Goal: Use online tool/utility: Utilize a website feature to perform a specific function

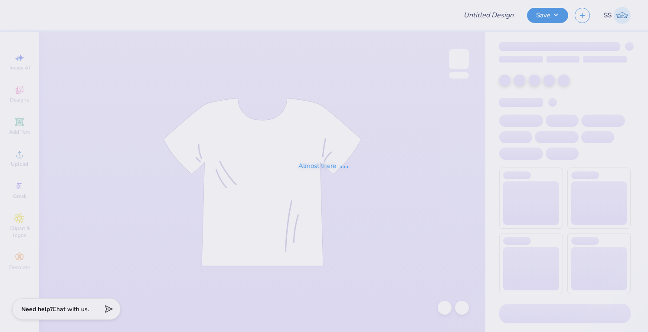
type input "W/N Baby Tee"
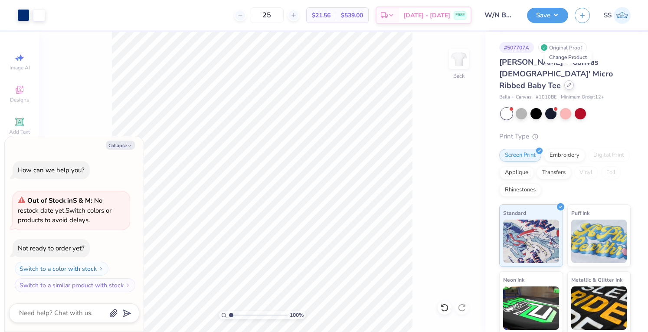
click at [565, 80] on div at bounding box center [569, 85] width 10 height 10
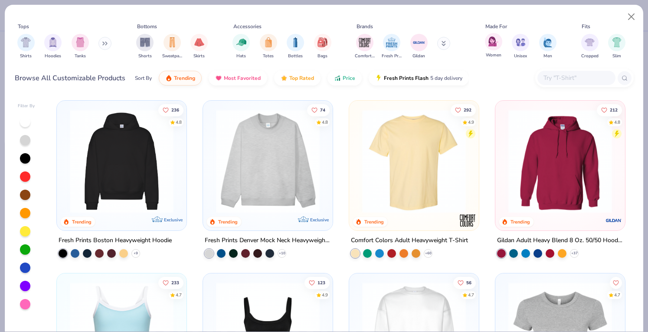
type textarea "x"
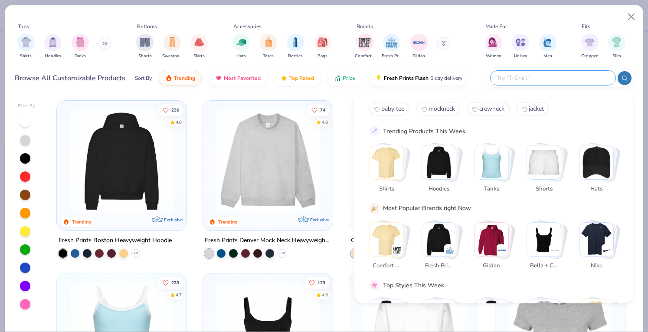
click at [555, 77] on input "text" at bounding box center [553, 78] width 114 height 10
type input "tank"
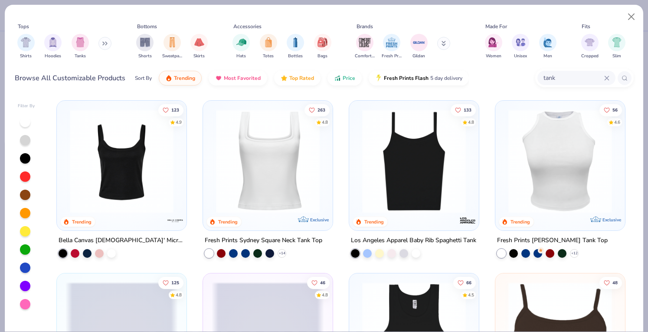
click at [224, 139] on img at bounding box center [268, 161] width 112 height 104
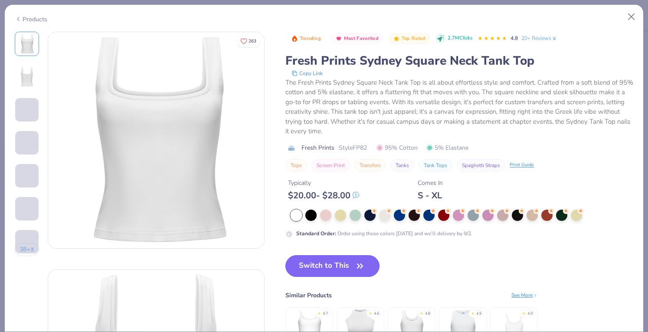
click at [327, 263] on button "Switch to This" at bounding box center [332, 266] width 94 height 22
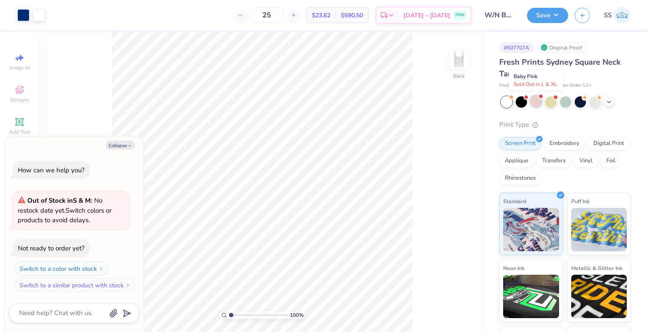
click at [534, 106] on div at bounding box center [535, 100] width 11 height 11
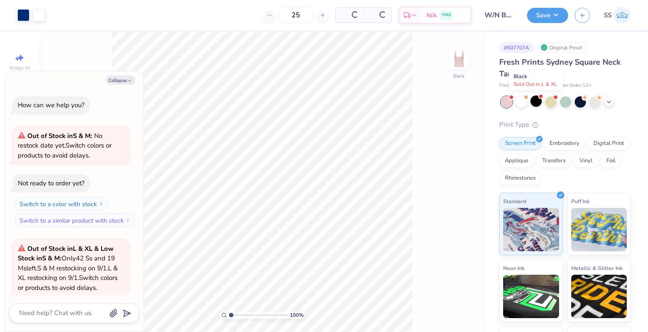
scroll to position [67, 0]
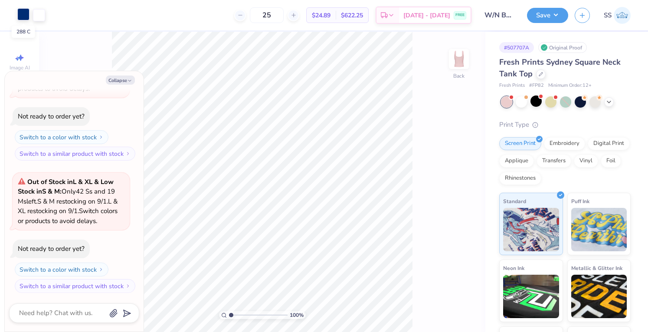
click at [25, 9] on div at bounding box center [23, 14] width 12 height 12
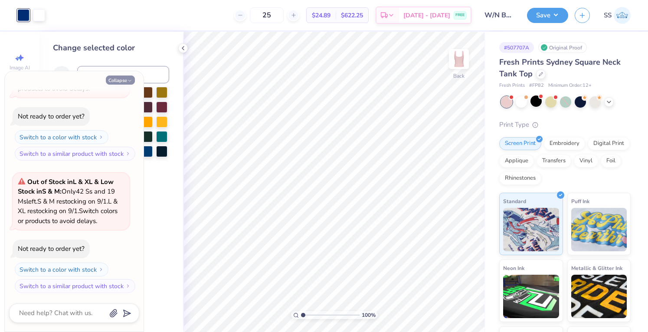
click at [130, 79] on icon "button" at bounding box center [129, 80] width 5 height 5
type textarea "x"
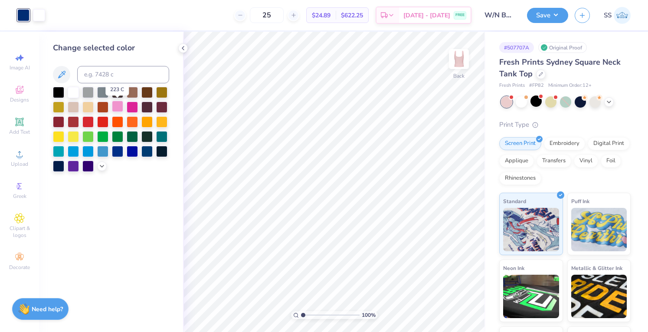
click at [114, 109] on div at bounding box center [117, 106] width 11 height 11
click at [73, 92] on div at bounding box center [73, 91] width 11 height 11
click at [128, 90] on div at bounding box center [132, 91] width 11 height 11
click at [157, 108] on div at bounding box center [161, 106] width 11 height 11
click at [115, 108] on div at bounding box center [117, 106] width 11 height 11
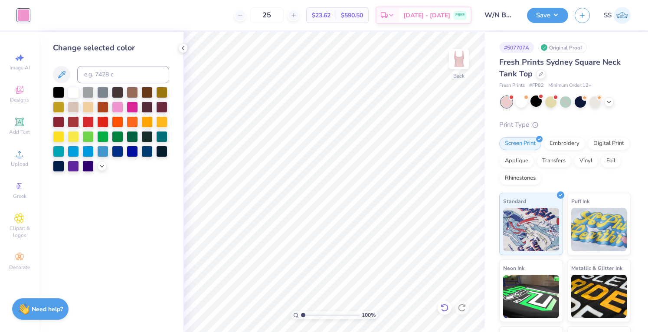
click at [441, 305] on div "100 % Back" at bounding box center [334, 182] width 302 height 300
click at [441, 305] on icon at bounding box center [442, 305] width 2 height 2
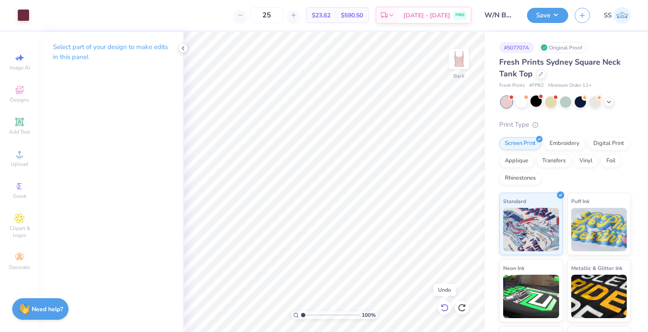
click at [441, 305] on icon at bounding box center [442, 305] width 2 height 2
click at [24, 19] on div at bounding box center [23, 14] width 12 height 12
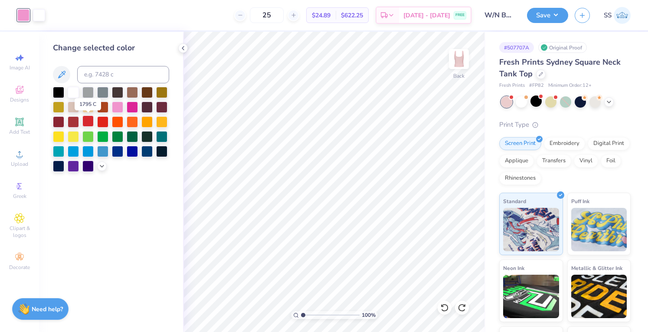
click at [90, 122] on div at bounding box center [87, 120] width 11 height 11
click at [90, 134] on div at bounding box center [87, 135] width 11 height 11
click at [101, 161] on div at bounding box center [102, 165] width 10 height 10
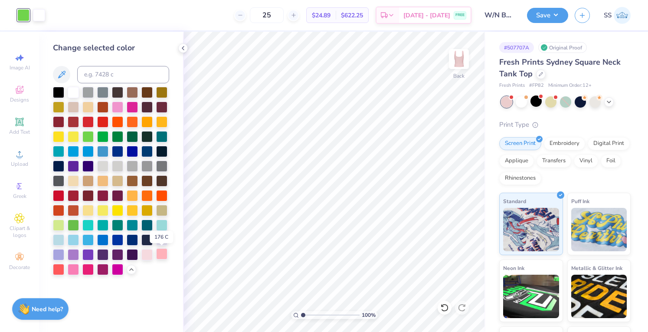
click at [164, 257] on div at bounding box center [161, 253] width 11 height 11
click at [154, 257] on div at bounding box center [111, 181] width 116 height 188
click at [149, 256] on div at bounding box center [146, 253] width 11 height 11
click at [83, 271] on div at bounding box center [87, 268] width 11 height 11
click at [74, 267] on div at bounding box center [73, 268] width 11 height 11
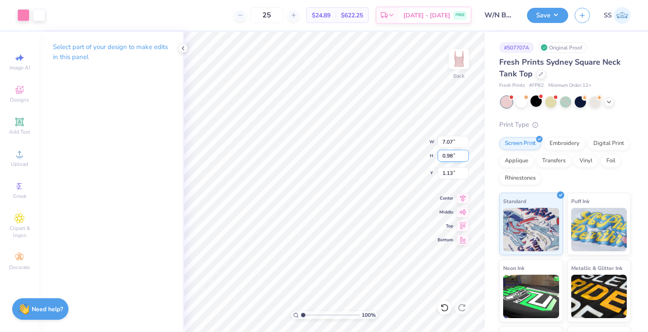
type input "3.00"
click at [443, 307] on icon at bounding box center [444, 307] width 9 height 9
type input "3.00"
click at [538, 22] on div "Save" at bounding box center [547, 15] width 41 height 15
click at [546, 16] on button "Save" at bounding box center [547, 14] width 41 height 15
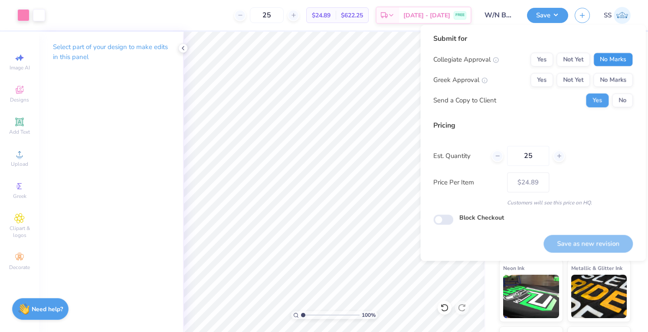
click at [618, 63] on button "No Marks" at bounding box center [612, 59] width 39 height 14
click at [618, 81] on button "No Marks" at bounding box center [612, 80] width 39 height 14
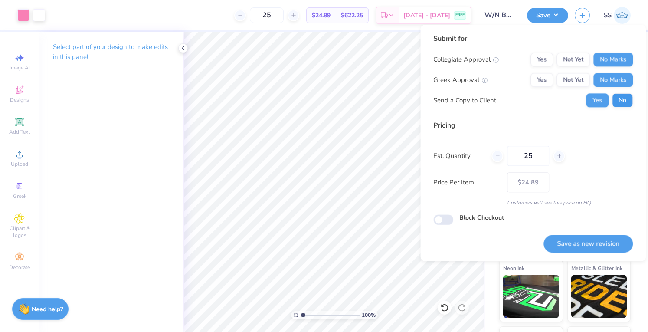
drag, startPoint x: 618, startPoint y: 92, endPoint x: 620, endPoint y: 97, distance: 4.5
click at [620, 97] on div "Collegiate Approval Yes Not Yet No Marks Greek Approval Yes Not Yet No Marks Se…" at bounding box center [532, 79] width 199 height 55
click at [620, 97] on button "No" at bounding box center [622, 100] width 21 height 14
click at [572, 238] on button "Save as new revision" at bounding box center [587, 244] width 89 height 18
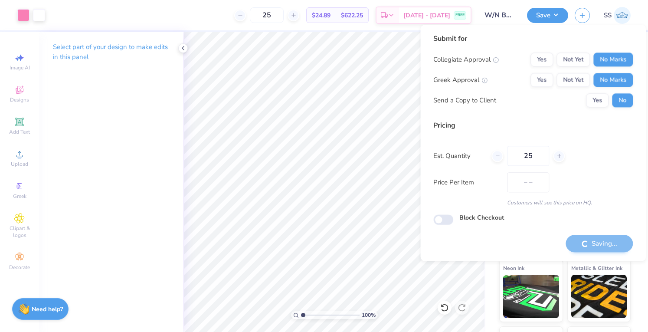
type input "$24.89"
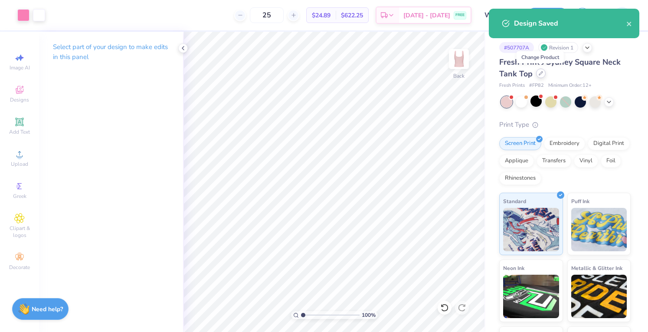
click at [540, 72] on icon at bounding box center [541, 73] width 4 height 4
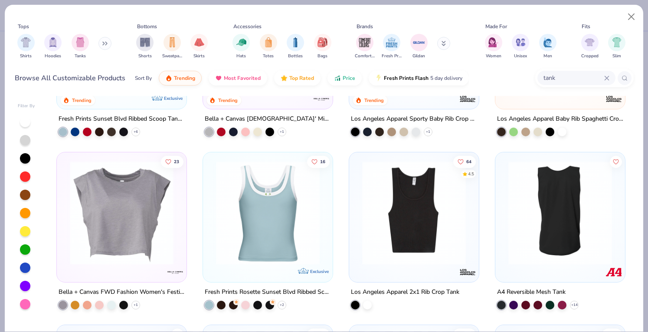
scroll to position [295, 0]
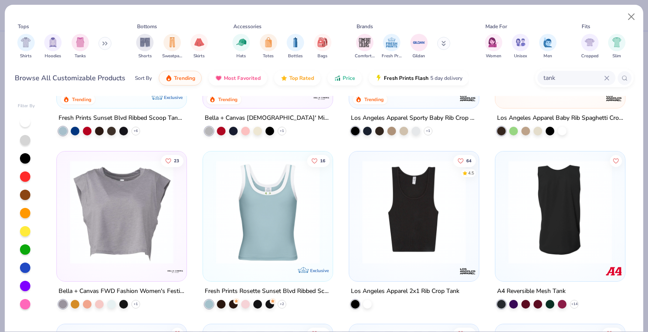
click at [240, 180] on img at bounding box center [268, 212] width 112 height 104
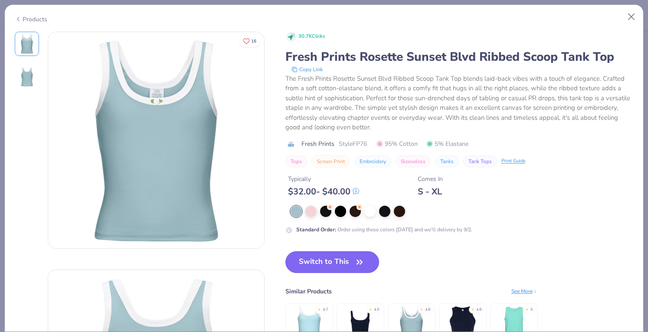
click at [323, 253] on button "Switch to This" at bounding box center [332, 262] width 94 height 22
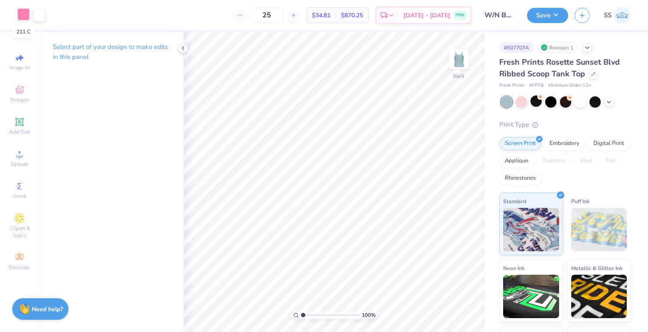
click at [29, 15] on div at bounding box center [23, 14] width 12 height 12
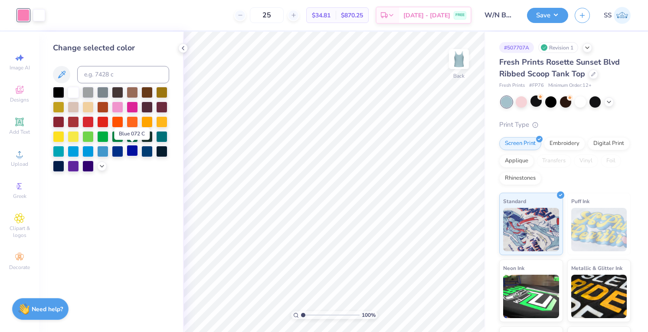
click at [136, 147] on div at bounding box center [132, 150] width 11 height 11
click at [147, 152] on div at bounding box center [146, 150] width 11 height 11
click at [551, 19] on button "Save" at bounding box center [547, 14] width 41 height 15
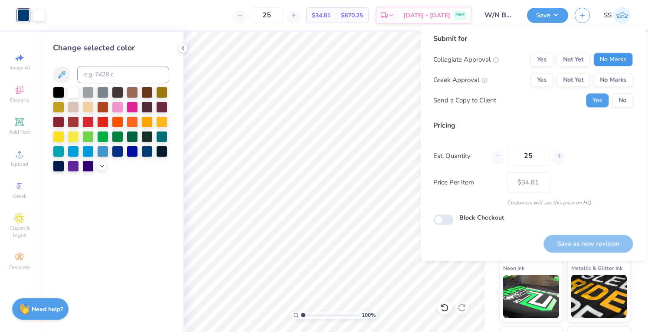
click at [608, 65] on button "No Marks" at bounding box center [612, 59] width 39 height 14
click at [614, 84] on button "No Marks" at bounding box center [612, 80] width 39 height 14
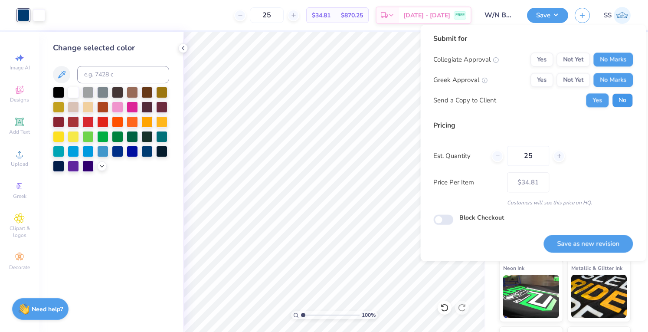
click at [623, 99] on button "No" at bounding box center [622, 100] width 21 height 14
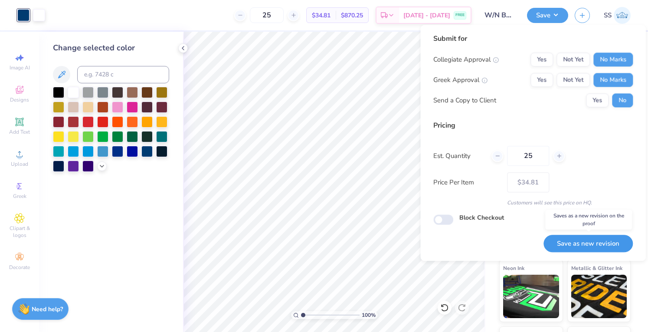
click at [576, 243] on button "Save as new revision" at bounding box center [587, 244] width 89 height 18
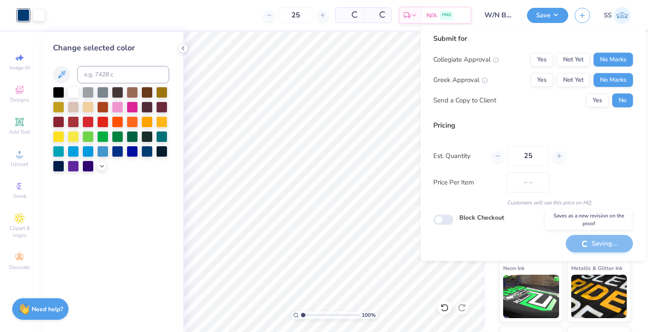
type input "$34.81"
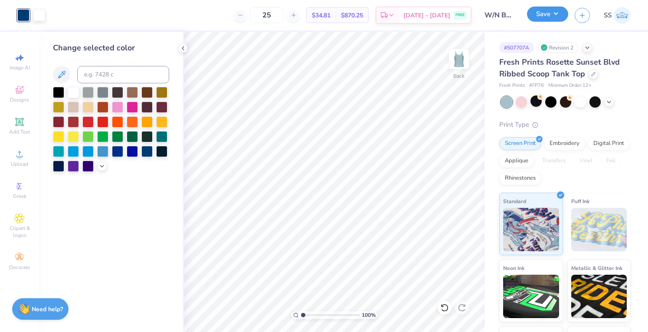
click at [546, 15] on button "Save" at bounding box center [547, 14] width 41 height 15
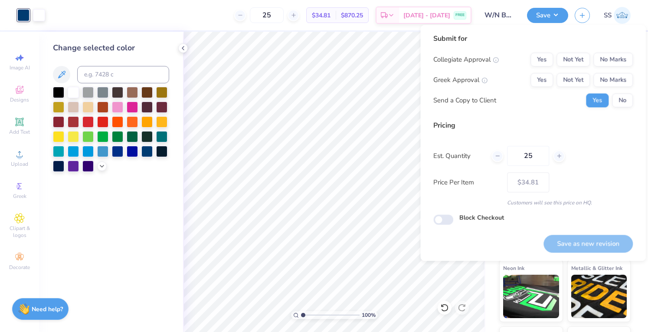
click at [424, 39] on div "Submit for Collegiate Approval Yes Not Yet No Marks Greek Approval Yes Not Yet …" at bounding box center [532, 143] width 225 height 236
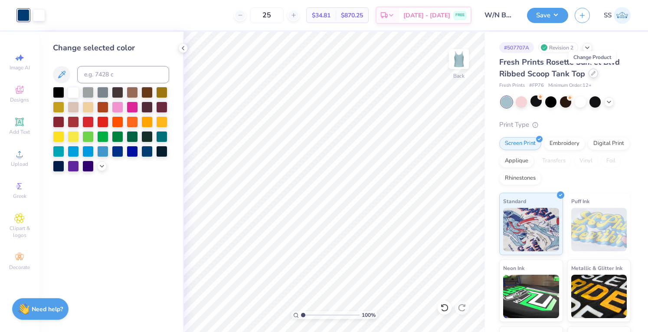
click at [593, 76] on div at bounding box center [593, 74] width 10 height 10
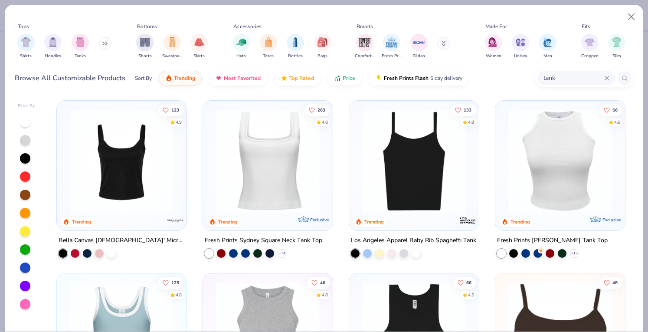
click at [559, 83] on div "tank" at bounding box center [576, 78] width 78 height 14
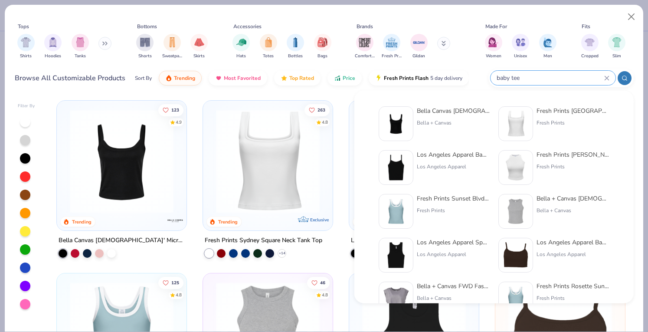
type input "baby tee"
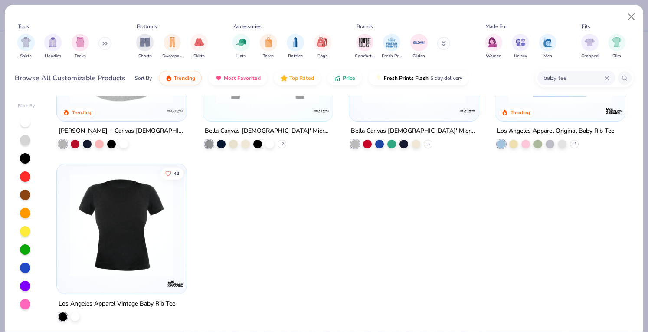
scroll to position [113, 0]
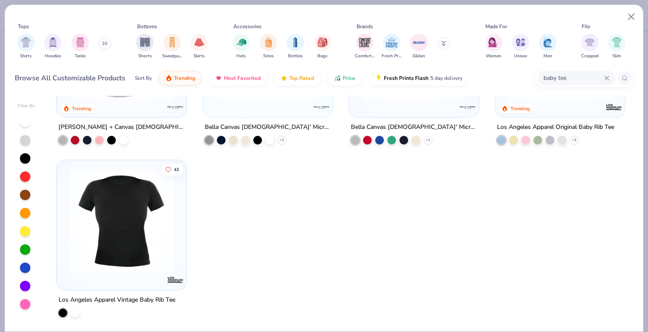
click at [141, 222] on div at bounding box center [8, 221] width 337 height 104
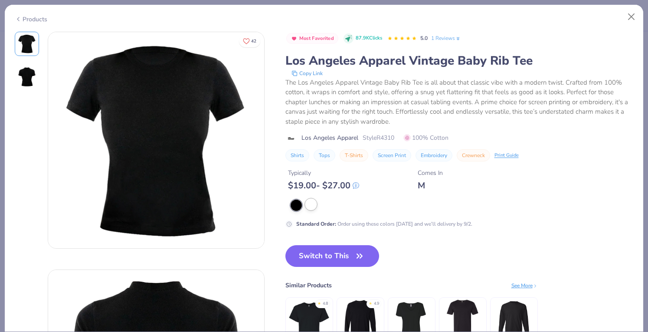
click at [312, 210] on div "Standard Order : Order using these colors [DATE] and we’ll delivery by 9/2." at bounding box center [458, 213] width 347 height 28
click at [310, 202] on div at bounding box center [310, 204] width 11 height 11
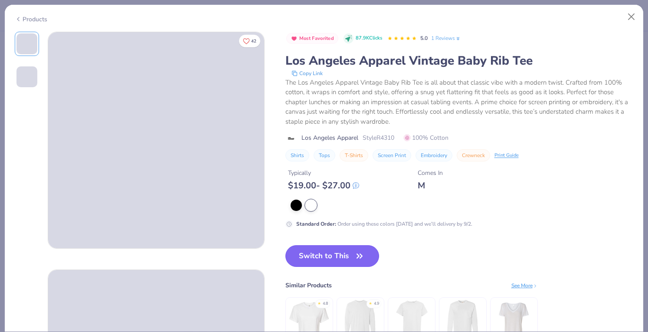
click at [307, 252] on button "Switch to This" at bounding box center [332, 256] width 94 height 22
click at [305, 246] on button "Switch to This" at bounding box center [332, 256] width 94 height 22
click at [304, 257] on button "Switch to This" at bounding box center [332, 256] width 94 height 22
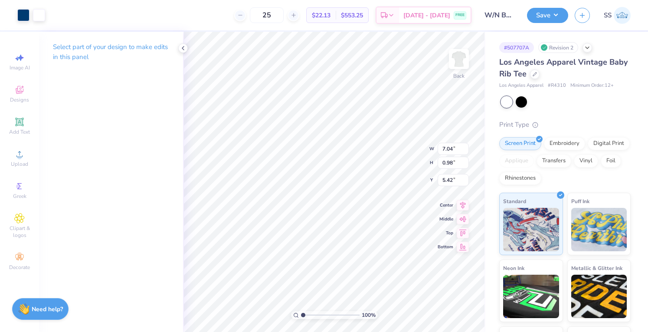
type input "2.02"
click at [450, 312] on div at bounding box center [445, 308] width 14 height 14
type input "3.00"
click at [537, 73] on icon at bounding box center [534, 73] width 4 height 4
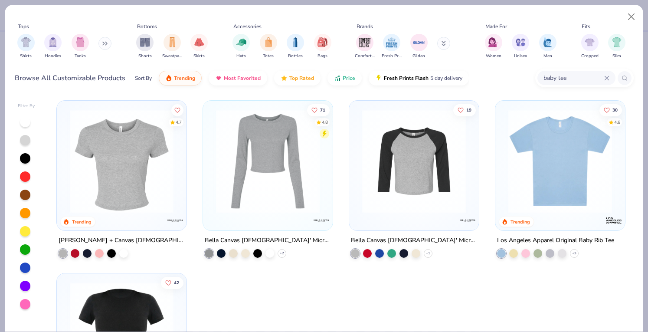
click at [559, 174] on img at bounding box center [560, 161] width 112 height 104
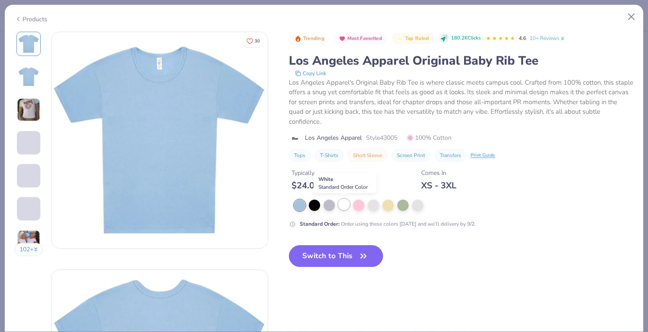
click at [348, 208] on div at bounding box center [343, 204] width 11 height 11
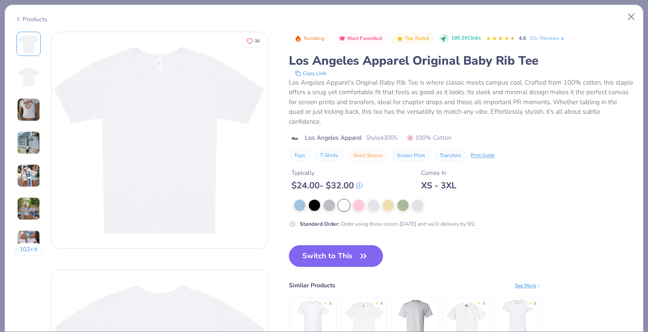
click at [21, 16] on div "Products" at bounding box center [31, 19] width 33 height 9
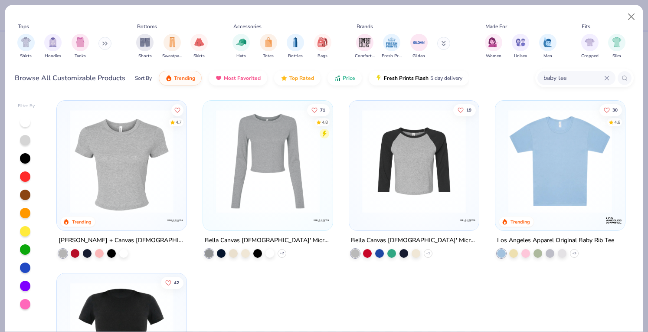
click at [269, 152] on img at bounding box center [268, 161] width 112 height 104
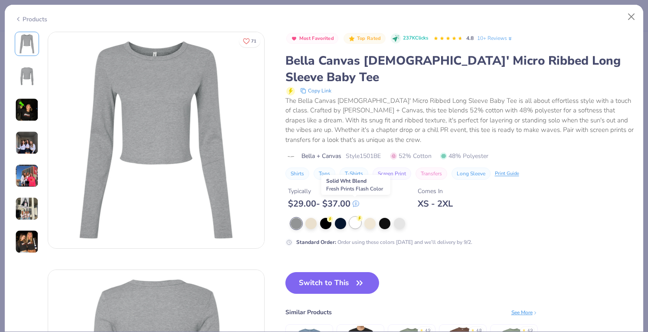
click at [356, 215] on icon at bounding box center [359, 218] width 6 height 6
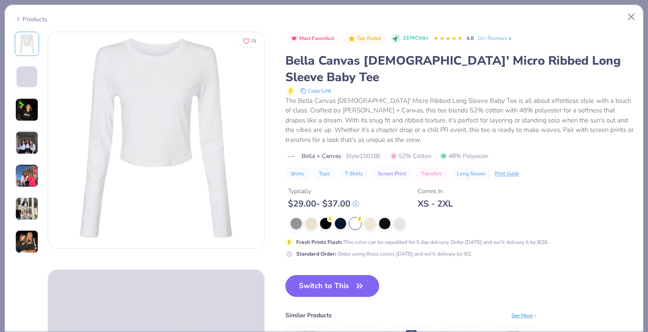
click at [342, 275] on button "Switch to This" at bounding box center [332, 286] width 94 height 22
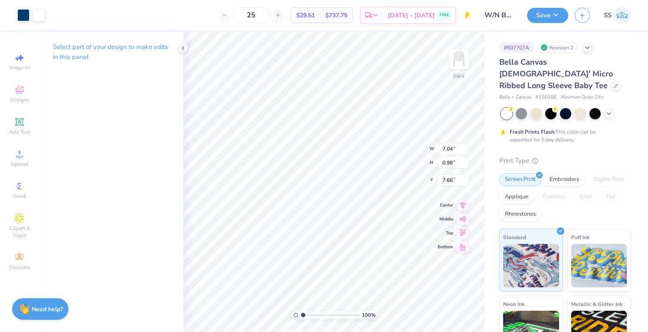
type input "3.00"
type input "8.47"
type input "1.18"
click at [547, 20] on div "Save SS" at bounding box center [587, 15] width 121 height 30
click at [547, 20] on button "Save" at bounding box center [547, 14] width 41 height 15
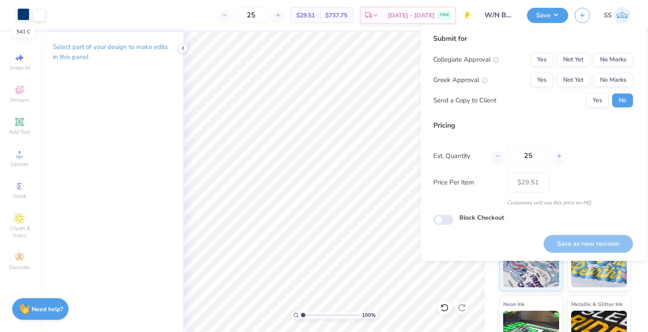
click at [20, 9] on div at bounding box center [23, 14] width 12 height 12
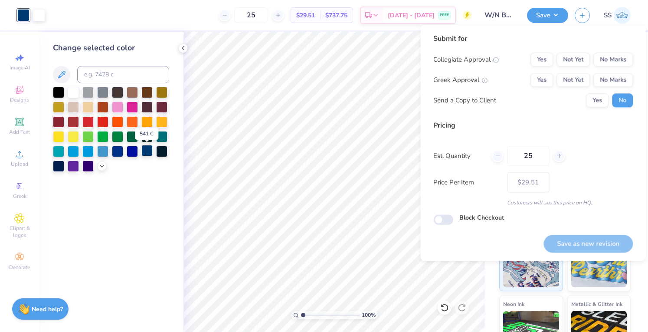
click at [144, 155] on div at bounding box center [146, 150] width 11 height 11
click at [83, 164] on div at bounding box center [87, 165] width 11 height 11
click at [63, 126] on div at bounding box center [58, 120] width 11 height 11
click at [101, 127] on div at bounding box center [102, 120] width 11 height 11
click at [101, 137] on div at bounding box center [102, 135] width 11 height 11
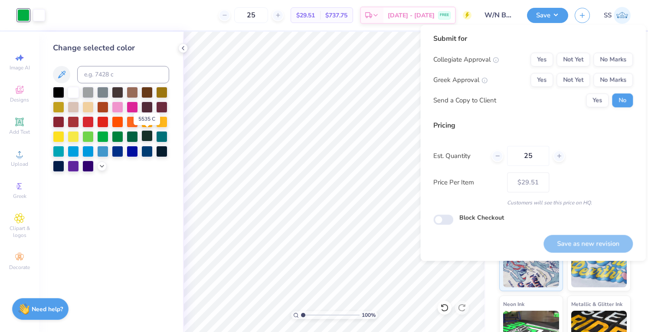
click at [152, 137] on div at bounding box center [146, 135] width 11 height 11
drag, startPoint x: 607, startPoint y: 91, endPoint x: 607, endPoint y: 83, distance: 8.2
click at [607, 83] on div "Collegiate Approval Yes Not Yet No Marks Greek Approval Yes Not Yet No Marks Se…" at bounding box center [532, 79] width 199 height 55
click at [607, 83] on button "No Marks" at bounding box center [612, 80] width 39 height 14
click at [608, 60] on button "No Marks" at bounding box center [612, 59] width 39 height 14
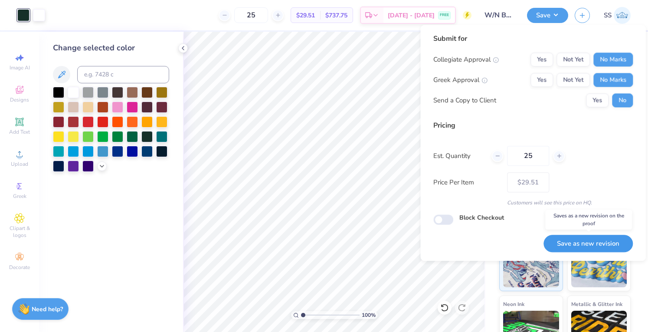
click at [587, 242] on button "Save as new revision" at bounding box center [587, 244] width 89 height 18
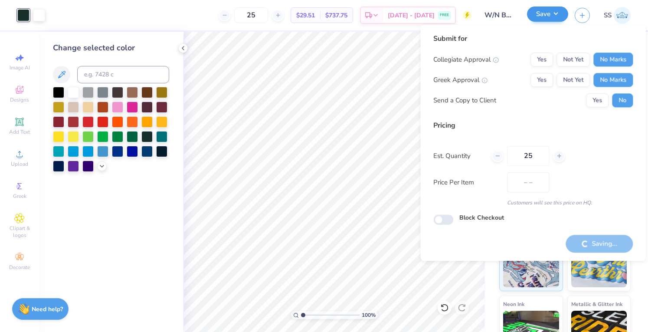
type input "$29.51"
